Goal: Task Accomplishment & Management: Manage account settings

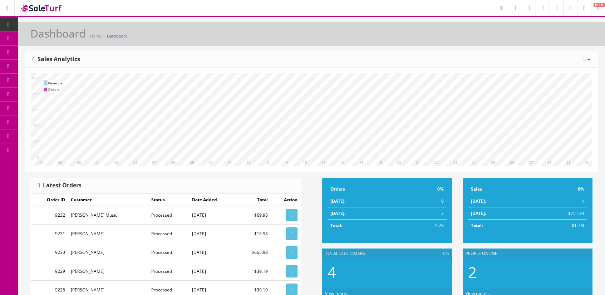
click at [60, 51] on span "Content Pages" at bounding box center [57, 52] width 29 height 6
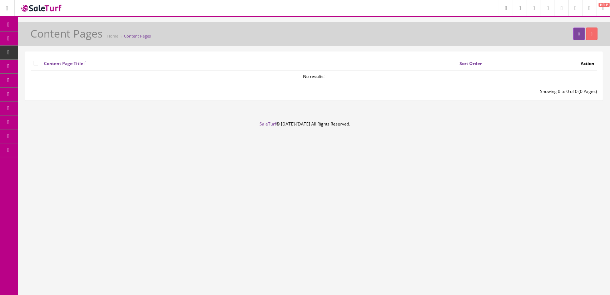
click at [38, 38] on icon at bounding box center [38, 38] width 8 height 6
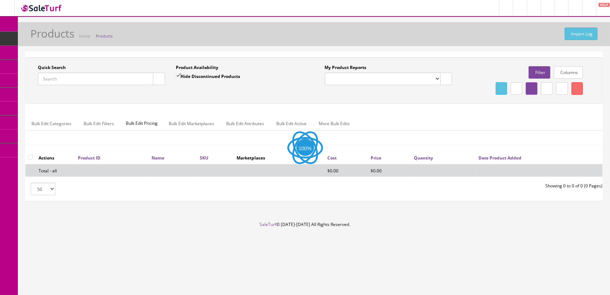
click at [66, 84] on input "Quick Search" at bounding box center [95, 79] width 115 height 13
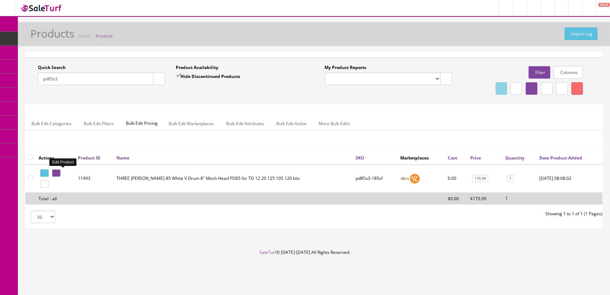
type input "pd85x3"
click at [56, 172] on icon at bounding box center [54, 173] width 1 height 4
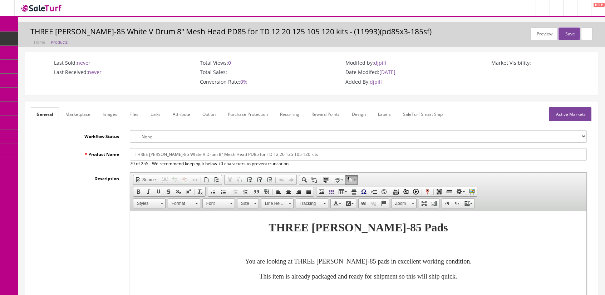
click at [77, 112] on link "Marketplace" at bounding box center [78, 114] width 36 height 14
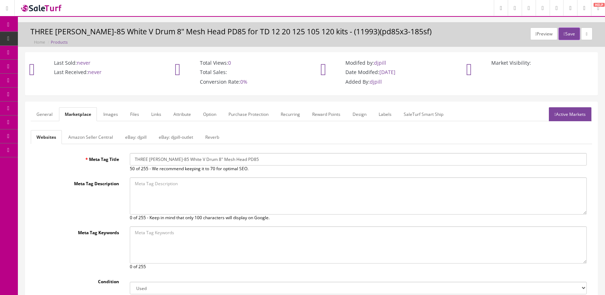
click at [109, 113] on link "Images" at bounding box center [111, 114] width 26 height 14
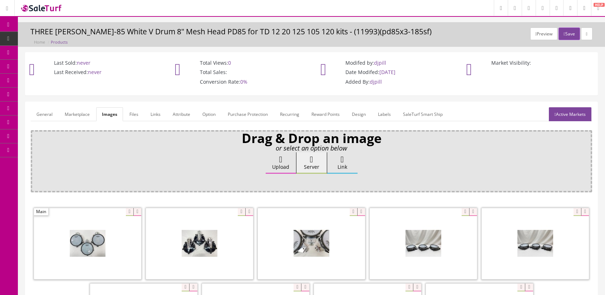
click at [36, 112] on link "General" at bounding box center [45, 114] width 28 height 14
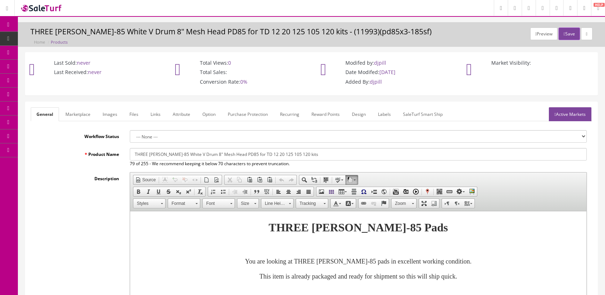
click at [187, 152] on input "THREE Roland PD-85 White V Drum 8" Mesh Head PD85 for TD 12 20 125 105 120 kits" at bounding box center [358, 154] width 457 height 13
type input "THREE Roland PD-85 Black V Drum 8" Mesh Head PD85 for TD 12 20 125 105 120 kits"
drag, startPoint x: 77, startPoint y: 114, endPoint x: 85, endPoint y: 119, distance: 9.9
click at [77, 114] on link "Marketplace" at bounding box center [78, 114] width 36 height 14
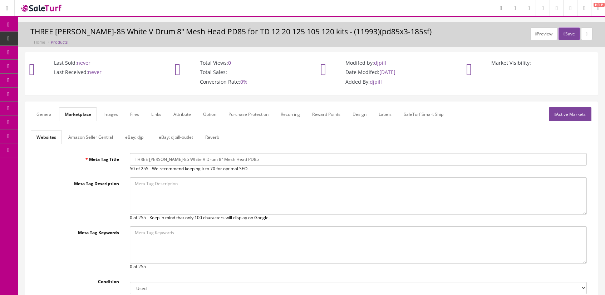
drag, startPoint x: 188, startPoint y: 159, endPoint x: 177, endPoint y: 154, distance: 11.6
click at [177, 154] on input "THREE Roland PD-85 White V Drum 8" Mesh Head PD85" at bounding box center [358, 159] width 457 height 13
type input "THREE Roland PD-85 Black V Drum 8" Mesh Head PD85"
click at [213, 138] on link "Reverb" at bounding box center [211, 137] width 25 height 14
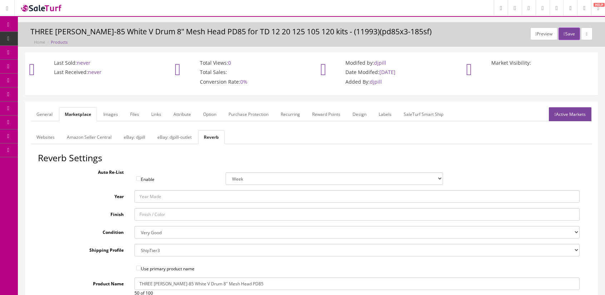
drag, startPoint x: 192, startPoint y: 284, endPoint x: 183, endPoint y: 282, distance: 9.1
click at [183, 282] on input "THREE Roland PD-85 White V Drum 8" Mesh Head PD85" at bounding box center [356, 283] width 445 height 13
type input "THREE Roland PD-85 Black V Drum 8" Mesh Head PD85"
click at [565, 30] on button "Save" at bounding box center [568, 34] width 21 height 13
